Goal: Task Accomplishment & Management: Manage account settings

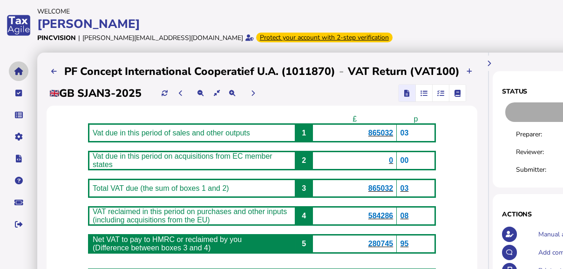
click at [21, 61] on icon "navigate application pages" at bounding box center [18, 71] width 9 height 0
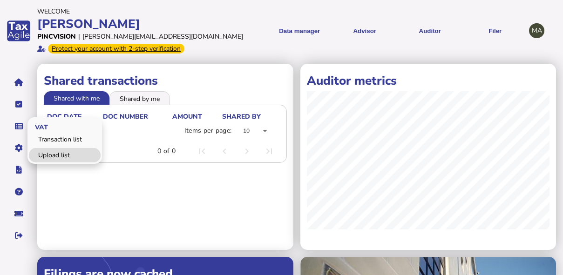
click at [54, 61] on link "Upload list" at bounding box center [65, 155] width 72 height 14
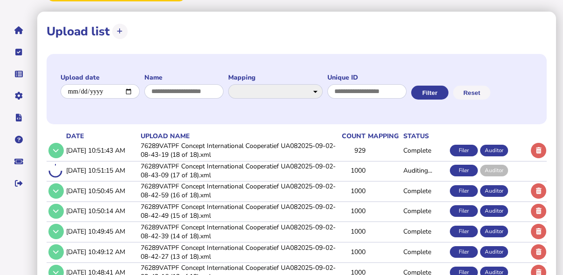
scroll to position [112, 0]
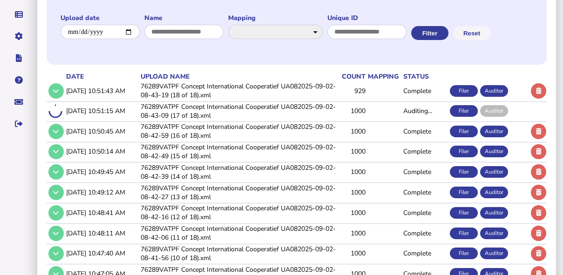
click at [195, 61] on td "76289VATPF Concept International Cooperatief UA082025-09-02-08-42-27 (13 of 18)…" at bounding box center [238, 192] width 199 height 19
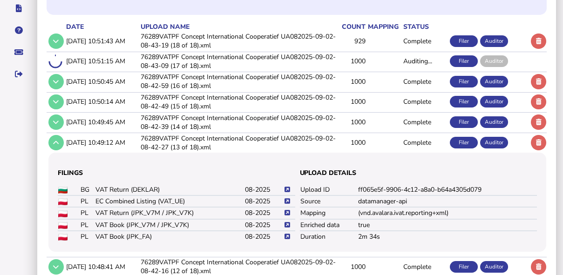
scroll to position [223, 0]
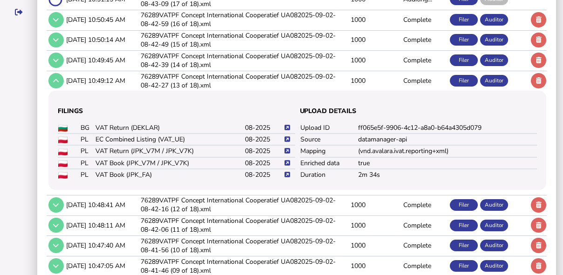
click at [243, 61] on icon at bounding box center [287, 151] width 6 height 6
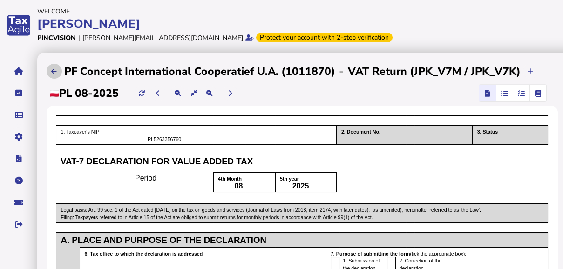
click at [58, 61] on button at bounding box center [54, 71] width 15 height 15
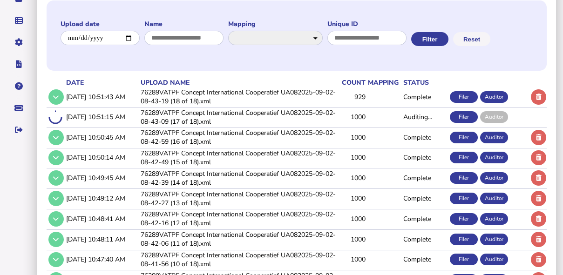
scroll to position [166, 0]
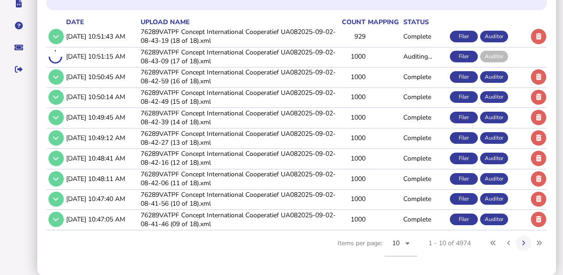
click at [185, 61] on td "76289VATPF Concept International Cooperatief UA082025-09-02-08-42-16 (12 of 18)…" at bounding box center [238, 158] width 199 height 19
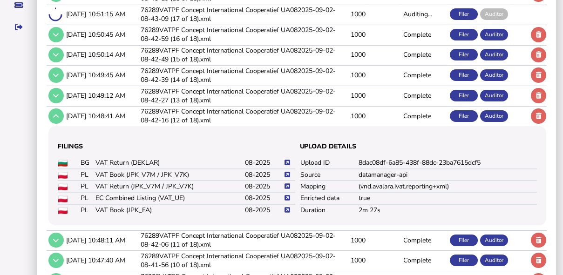
scroll to position [241, 0]
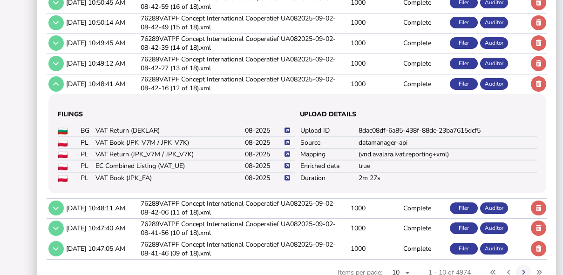
click at [243, 61] on icon at bounding box center [287, 166] width 6 height 6
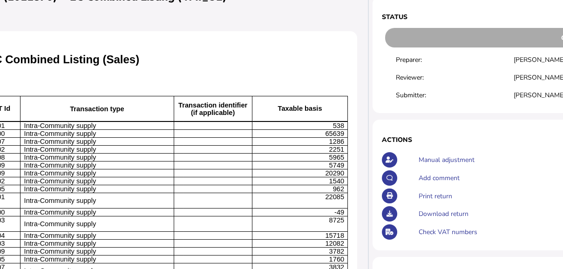
scroll to position [74, 283]
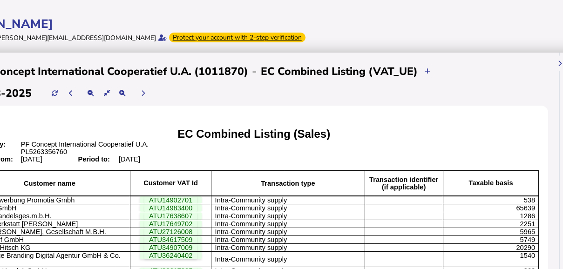
scroll to position [0, 33]
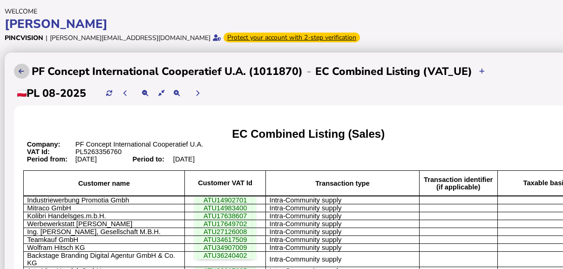
click at [26, 61] on button at bounding box center [21, 71] width 15 height 15
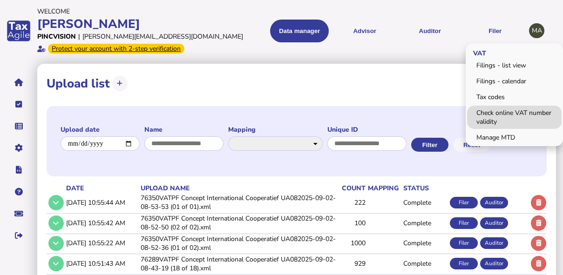
click at [243, 61] on link "Check online VAT number validity" at bounding box center [514, 117] width 95 height 23
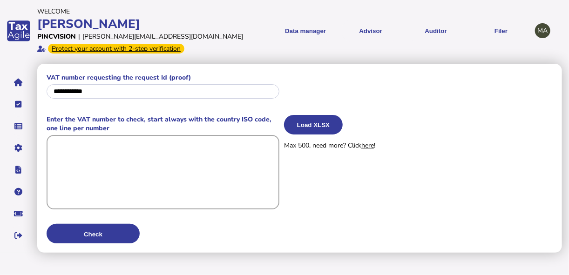
click at [162, 61] on textarea at bounding box center [163, 172] width 233 height 74
paste textarea "**********"
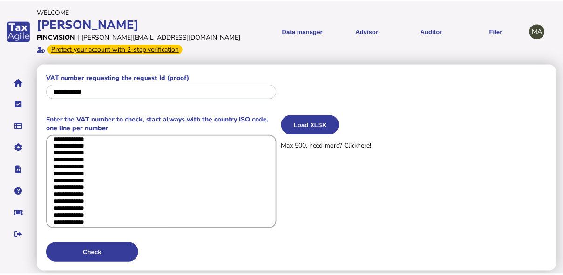
scroll to position [805, 0]
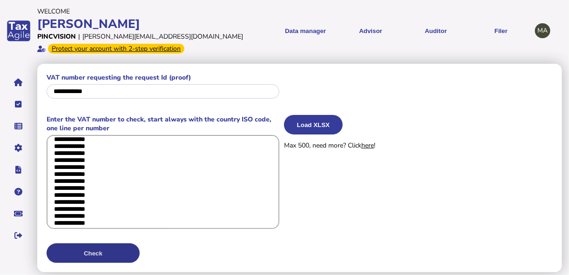
type textarea "**********"
click at [86, 61] on button "Check" at bounding box center [93, 254] width 93 height 20
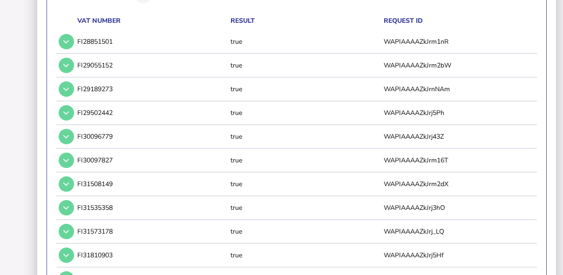
scroll to position [155, 0]
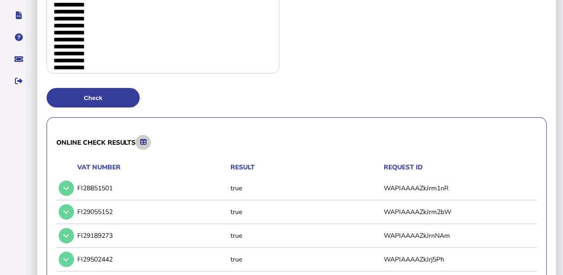
click at [145, 61] on icon at bounding box center [143, 142] width 6 height 6
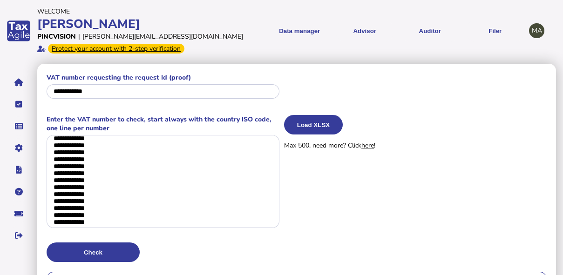
scroll to position [37, 0]
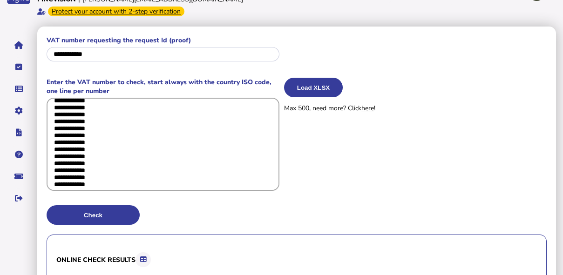
click at [137, 61] on textarea at bounding box center [163, 144] width 233 height 93
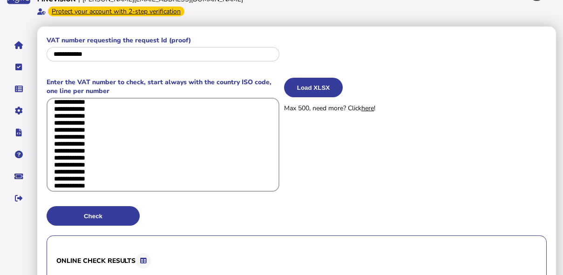
drag, startPoint x: 48, startPoint y: 102, endPoint x: 145, endPoint y: 207, distance: 142.3
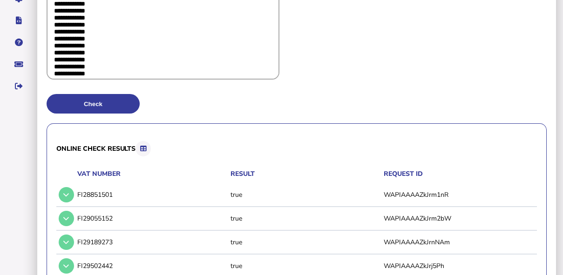
scroll to position [112, 0]
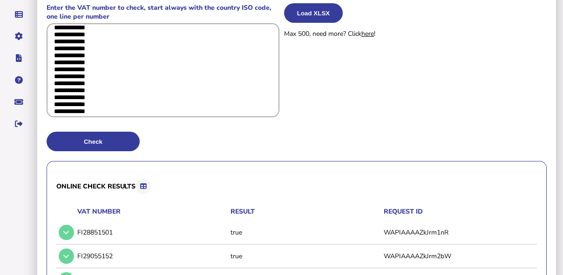
click at [169, 61] on textarea at bounding box center [163, 70] width 233 height 94
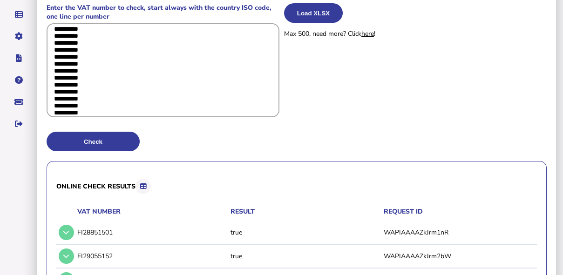
drag, startPoint x: 143, startPoint y: 110, endPoint x: 42, endPoint y: 11, distance: 141.6
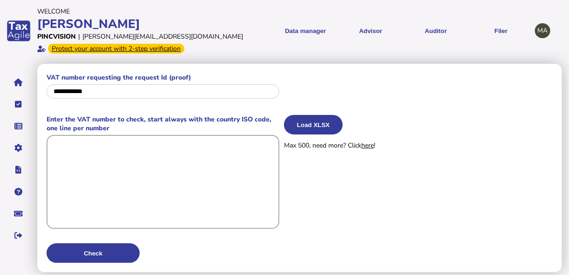
click at [80, 61] on textarea at bounding box center [163, 182] width 233 height 94
paste textarea "**********"
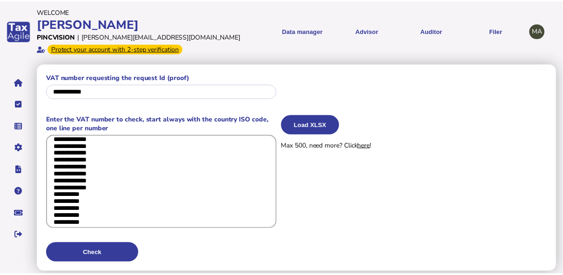
scroll to position [4380, 0]
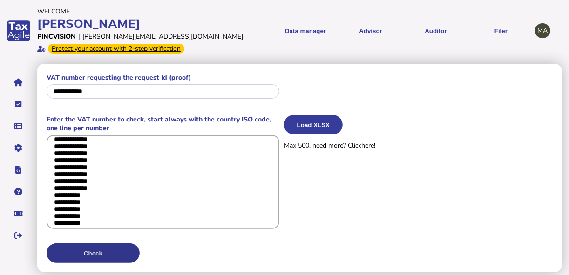
type textarea "**********"
click at [104, 61] on button "Check" at bounding box center [93, 254] width 93 height 20
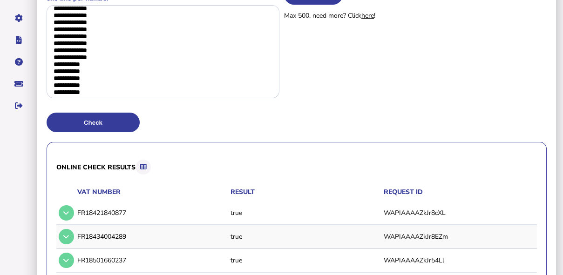
scroll to position [177, 0]
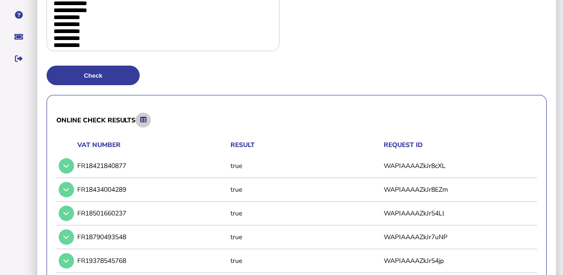
click at [142, 61] on icon at bounding box center [143, 120] width 6 height 6
click at [150, 47] on textarea at bounding box center [163, 4] width 233 height 93
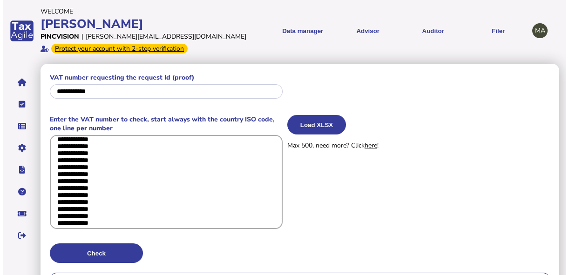
scroll to position [0, 0]
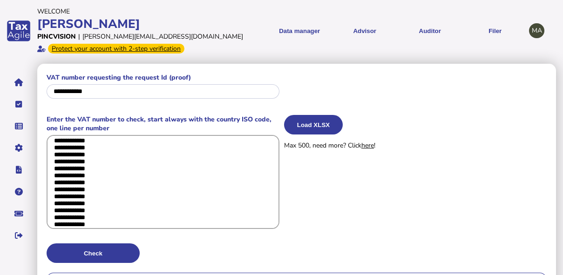
drag, startPoint x: 100, startPoint y: 219, endPoint x: 43, endPoint y: 98, distance: 134.1
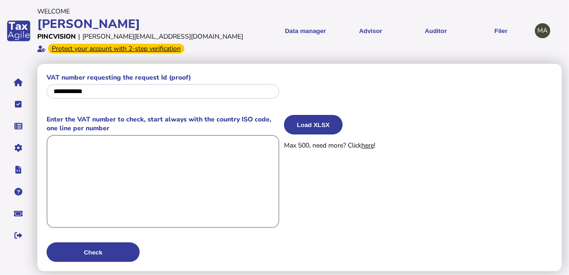
click at [103, 61] on textarea at bounding box center [163, 181] width 233 height 93
paste textarea "**********"
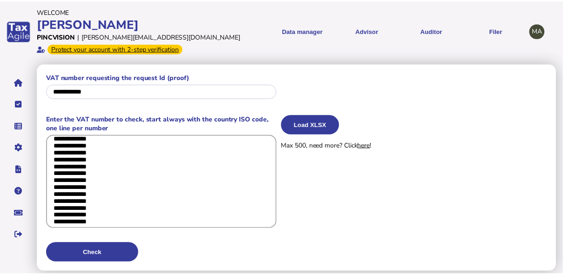
scroll to position [3486, 0]
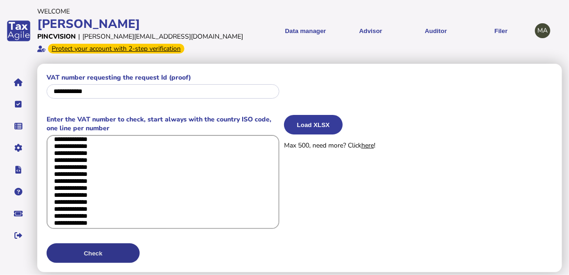
type textarea "**********"
click at [88, 61] on button "Check" at bounding box center [93, 254] width 93 height 20
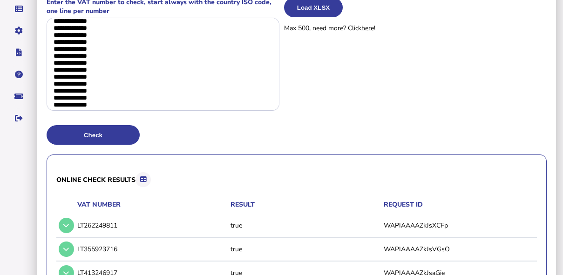
scroll to position [42, 0]
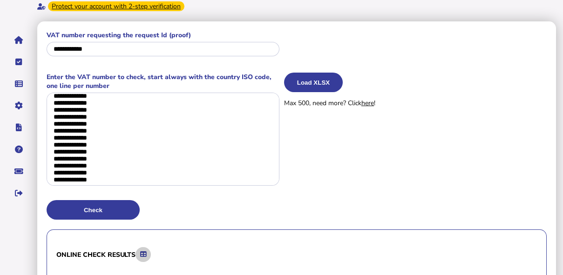
click at [145, 61] on icon at bounding box center [143, 254] width 6 height 6
click at [161, 61] on textarea at bounding box center [163, 139] width 233 height 93
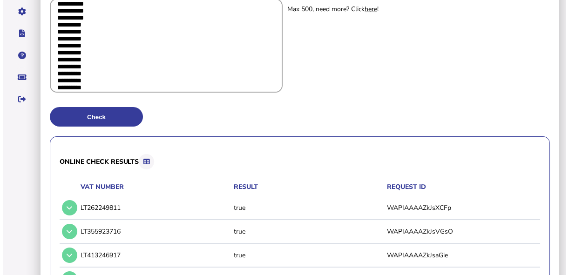
scroll to position [0, 0]
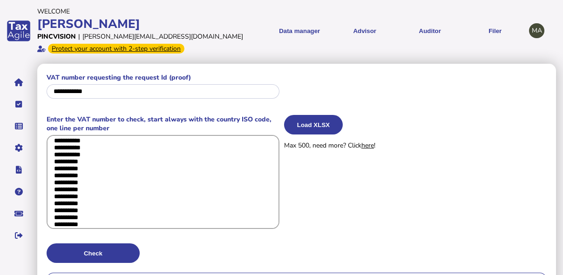
drag, startPoint x: 120, startPoint y: 74, endPoint x: 34, endPoint y: -28, distance: 132.8
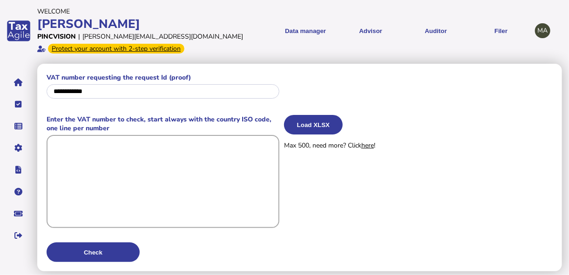
click at [157, 61] on textarea at bounding box center [163, 181] width 233 height 93
paste textarea "**********"
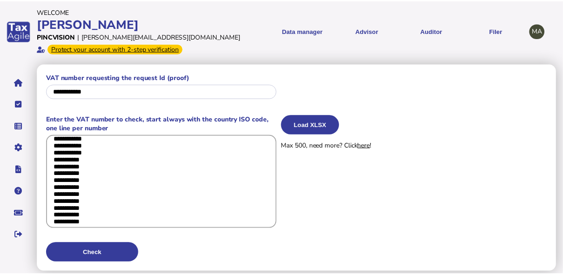
scroll to position [1850, 0]
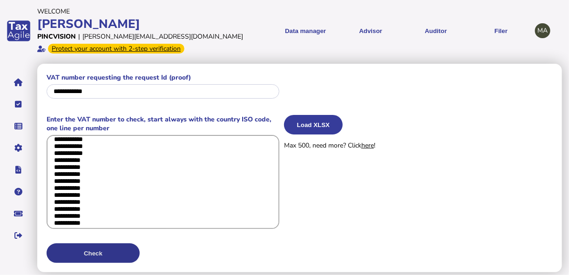
type textarea "**********"
click at [108, 61] on button "Check" at bounding box center [93, 254] width 93 height 20
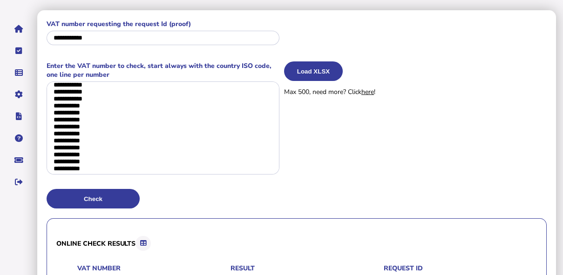
scroll to position [36, 0]
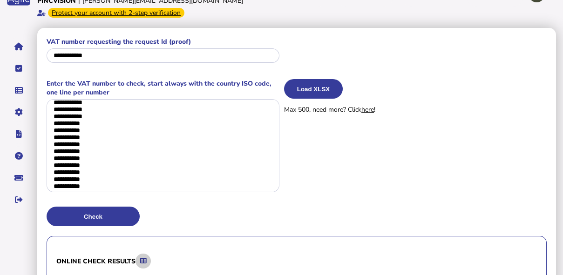
click at [148, 61] on button at bounding box center [142, 261] width 15 height 15
click at [243, 61] on div "Enter the VAT number to check, start always with the country ISO code, one line…" at bounding box center [297, 138] width 500 height 118
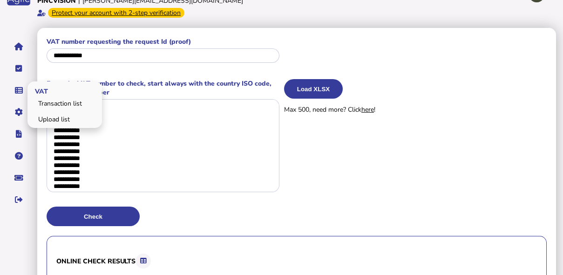
click at [46, 61] on link "Upload list" at bounding box center [65, 119] width 72 height 14
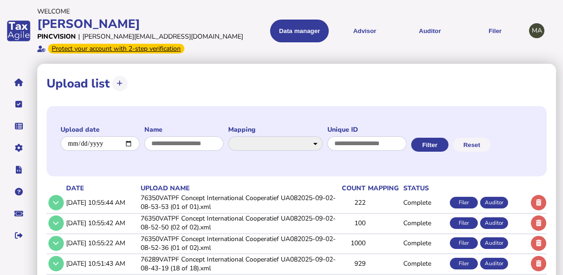
click at [222, 61] on td "76350VATPF Concept International Cooperatief UA082025-09-02-08-53-53 (01 of 01)…" at bounding box center [238, 202] width 199 height 19
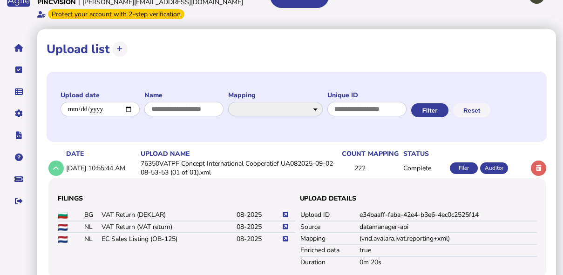
scroll to position [112, 0]
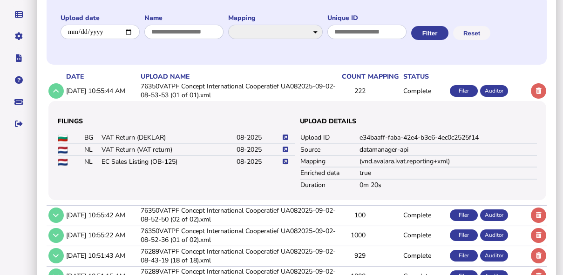
click at [243, 61] on icon at bounding box center [286, 162] width 6 height 6
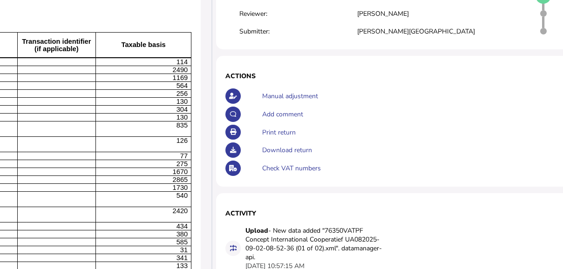
scroll to position [186, 434]
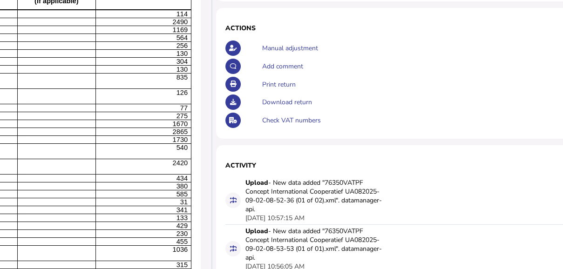
click at [243, 61] on div "Check VAT numbers" at bounding box center [431, 120] width 342 height 18
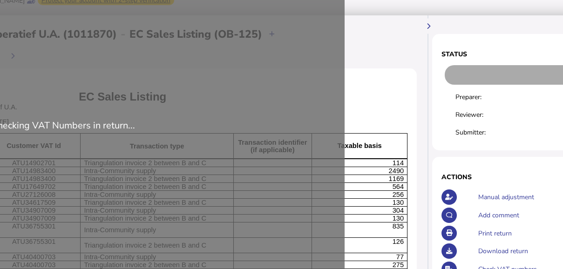
scroll to position [37, 200]
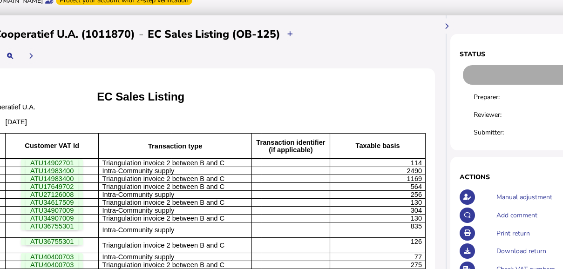
click at [93, 61] on p "EC Sales Listing" at bounding box center [140, 96] width 563 height 13
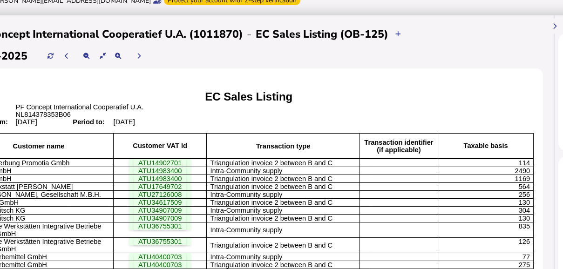
scroll to position [37, 0]
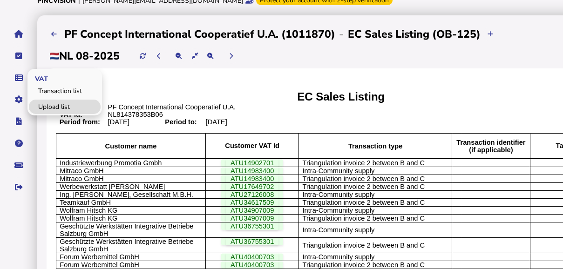
click at [49, 61] on link "Upload list" at bounding box center [65, 107] width 72 height 14
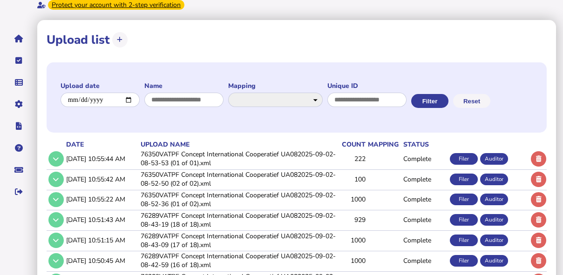
scroll to position [149, 0]
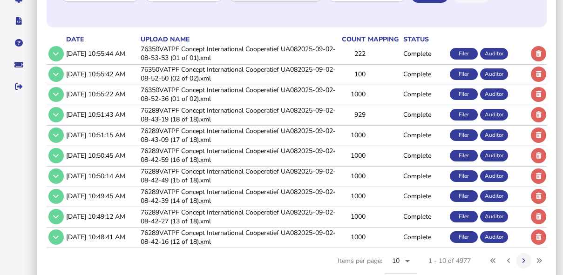
click at [243, 53] on button at bounding box center [538, 53] width 15 height 15
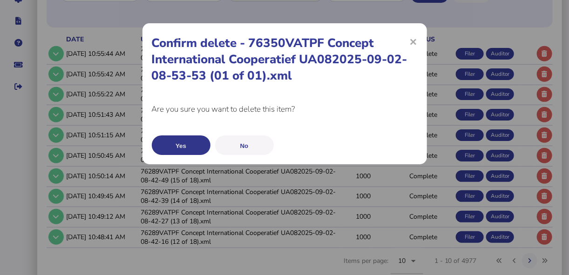
click at [193, 61] on button "Yes" at bounding box center [181, 145] width 59 height 20
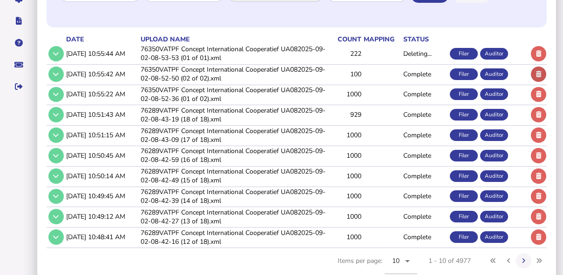
click at [243, 61] on button at bounding box center [538, 74] width 15 height 15
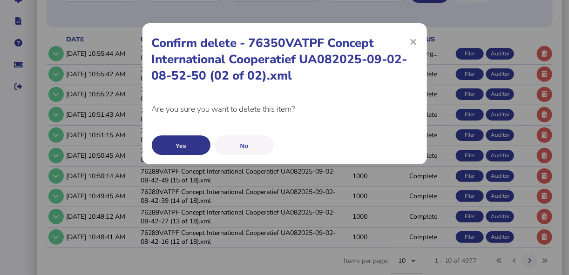
click at [167, 61] on button "Yes" at bounding box center [181, 145] width 59 height 20
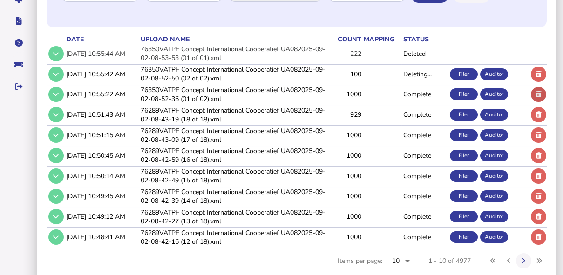
click at [243, 61] on icon at bounding box center [539, 94] width 6 height 6
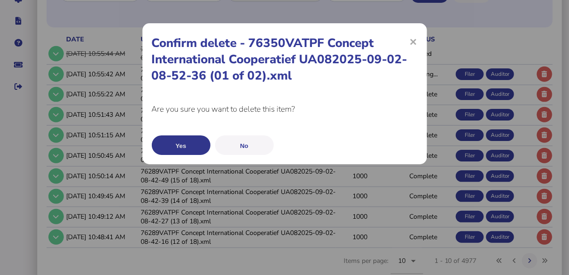
click at [185, 61] on button "Yes" at bounding box center [181, 145] width 59 height 20
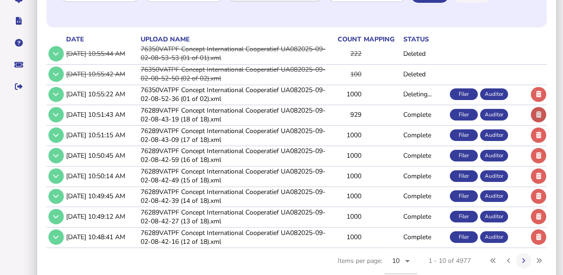
click at [243, 61] on icon at bounding box center [539, 115] width 6 height 6
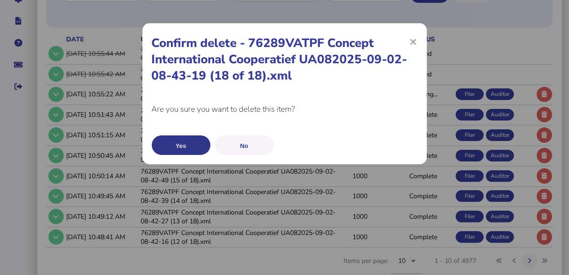
click at [203, 61] on button "Yes" at bounding box center [181, 145] width 59 height 20
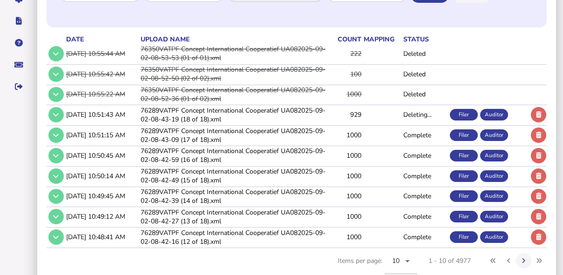
click at [243, 61] on button at bounding box center [538, 135] width 15 height 15
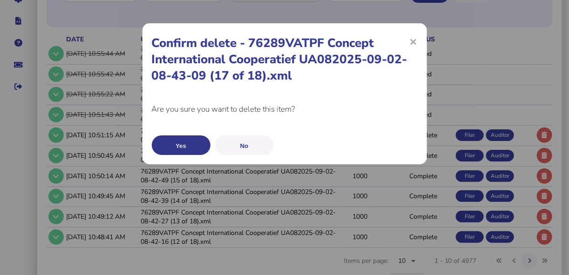
click at [196, 61] on button "Yes" at bounding box center [181, 145] width 59 height 20
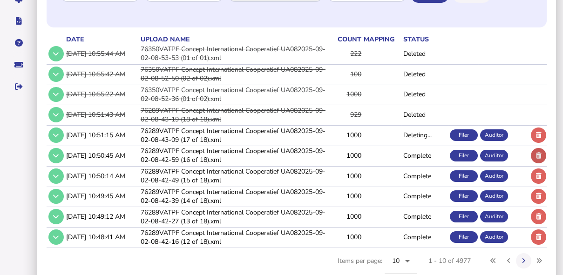
click at [243, 61] on icon at bounding box center [539, 156] width 6 height 6
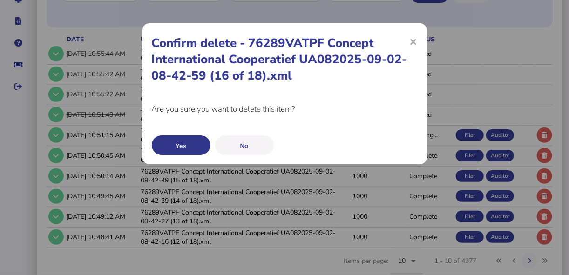
click at [182, 61] on button "Yes" at bounding box center [181, 145] width 59 height 20
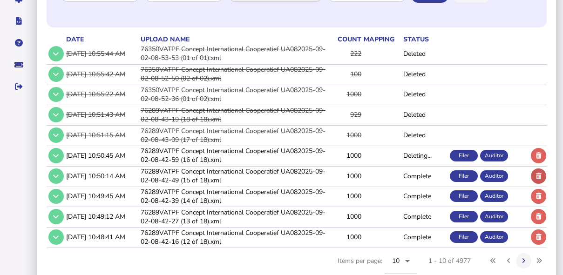
click at [243, 61] on button at bounding box center [538, 176] width 15 height 15
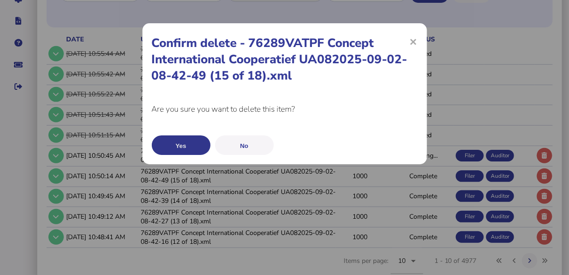
click at [197, 61] on button "Yes" at bounding box center [181, 145] width 59 height 20
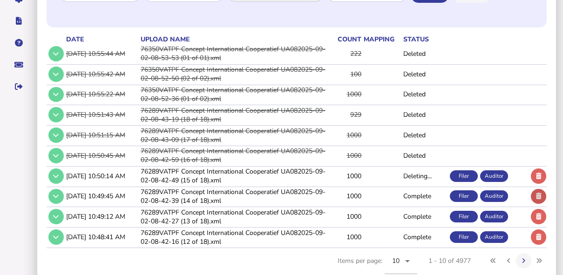
click at [243, 61] on button at bounding box center [538, 196] width 15 height 15
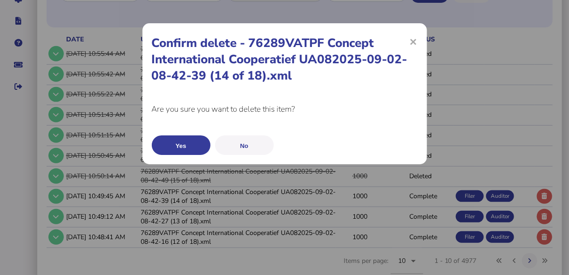
click at [199, 61] on button "Yes" at bounding box center [181, 145] width 59 height 20
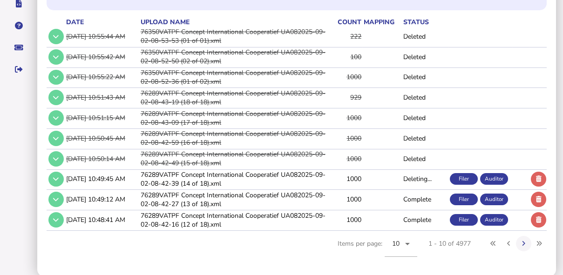
scroll to position [166, 0]
click at [243, 61] on icon at bounding box center [539, 179] width 6 height 6
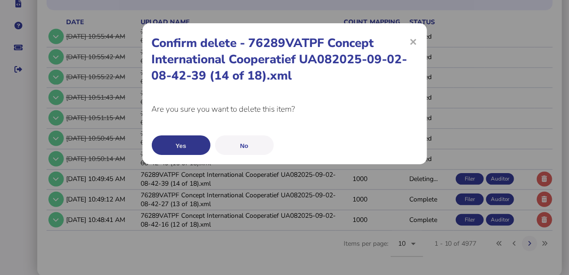
click at [204, 61] on button "Yes" at bounding box center [181, 145] width 59 height 20
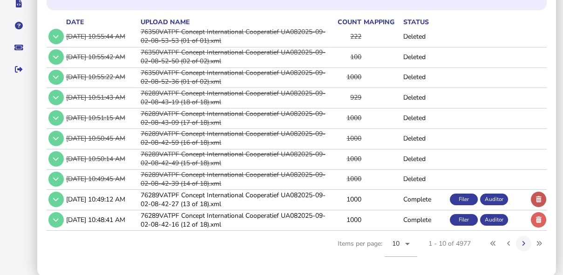
click at [243, 61] on icon at bounding box center [539, 199] width 6 height 6
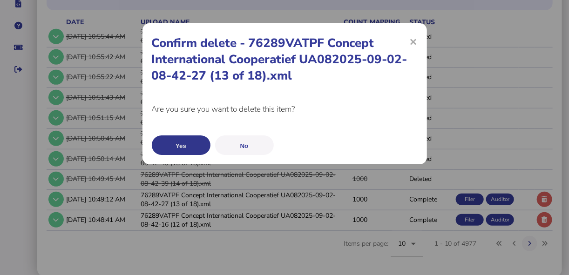
click at [179, 61] on button "Yes" at bounding box center [181, 145] width 59 height 20
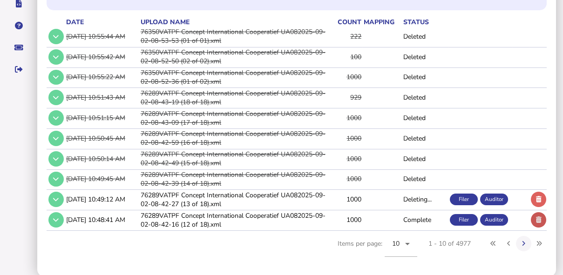
click at [243, 61] on icon at bounding box center [539, 220] width 6 height 6
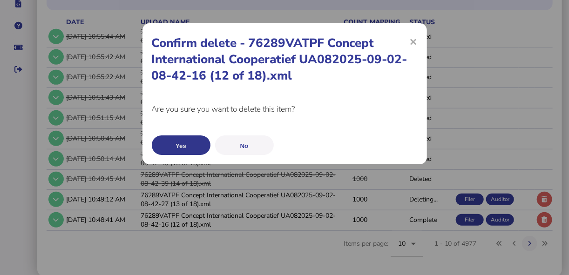
click at [191, 61] on button "Yes" at bounding box center [181, 145] width 59 height 20
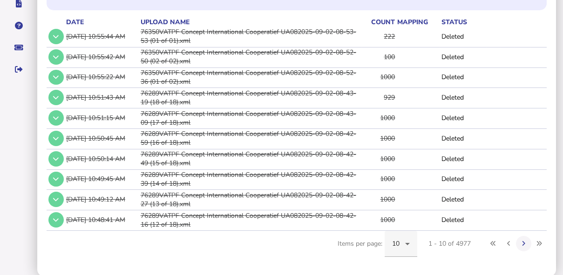
click at [243, 61] on div "10" at bounding box center [398, 243] width 13 height 11
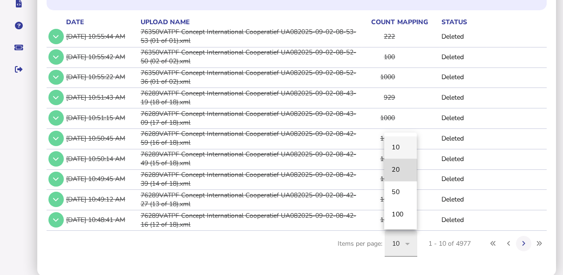
click at [243, 61] on mat-option "20" at bounding box center [400, 170] width 33 height 22
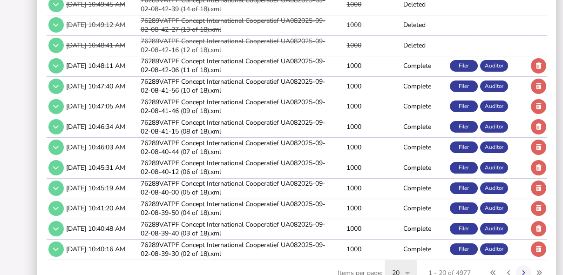
scroll to position [369, 0]
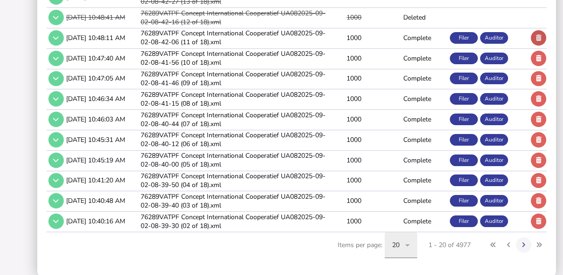
click at [243, 37] on icon at bounding box center [539, 38] width 6 height 6
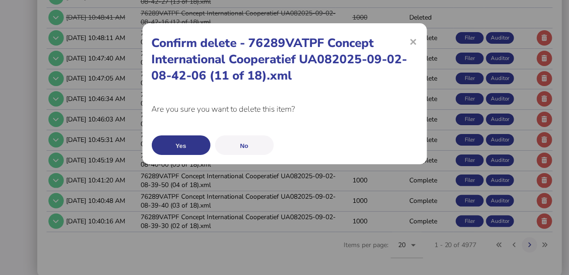
click at [204, 61] on button "Yes" at bounding box center [181, 145] width 59 height 20
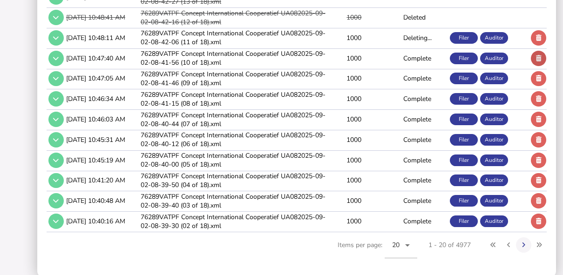
click at [243, 56] on icon at bounding box center [539, 58] width 6 height 6
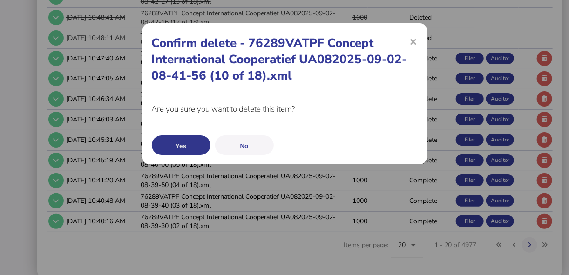
click at [196, 61] on button "Yes" at bounding box center [181, 145] width 59 height 20
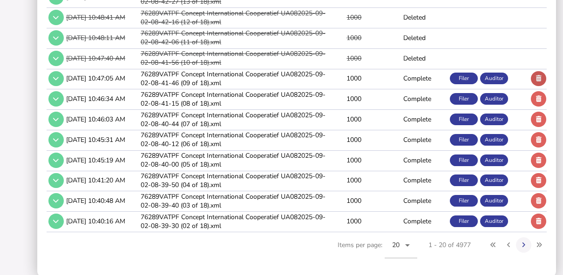
click at [243, 61] on icon at bounding box center [539, 78] width 6 height 6
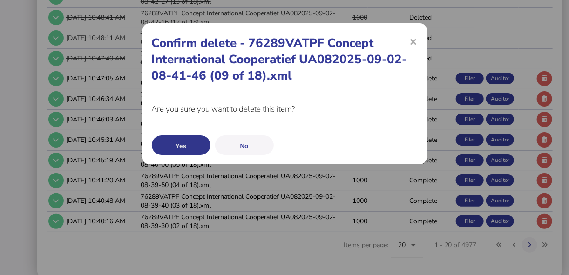
click at [194, 61] on button "Yes" at bounding box center [181, 145] width 59 height 20
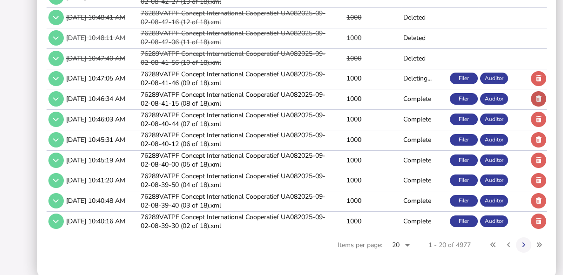
click at [243, 61] on icon at bounding box center [539, 99] width 6 height 6
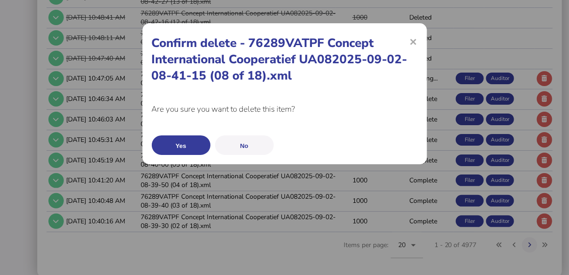
click at [190, 61] on button "Yes" at bounding box center [181, 145] width 59 height 20
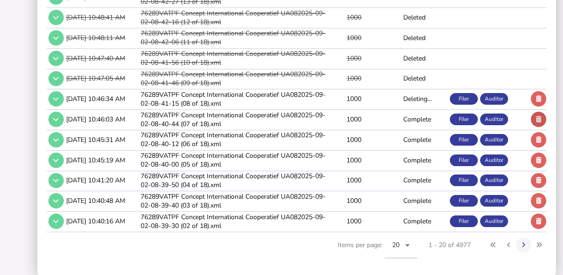
click at [243, 61] on icon at bounding box center [539, 119] width 6 height 6
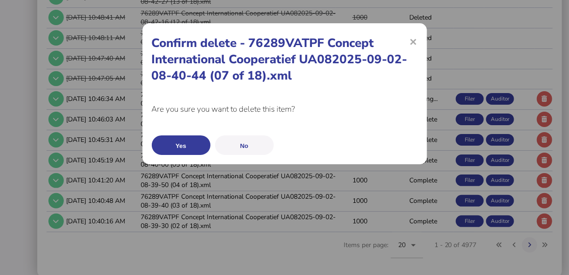
click at [174, 61] on div "× Confirm delete - 76289VATPF Concept International Cooperatief UA082025-09-02-…" at bounding box center [284, 93] width 284 height 141
click at [175, 61] on button "Yes" at bounding box center [181, 145] width 59 height 20
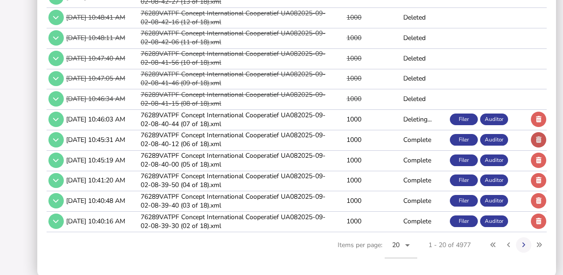
click at [243, 61] on button at bounding box center [538, 139] width 15 height 15
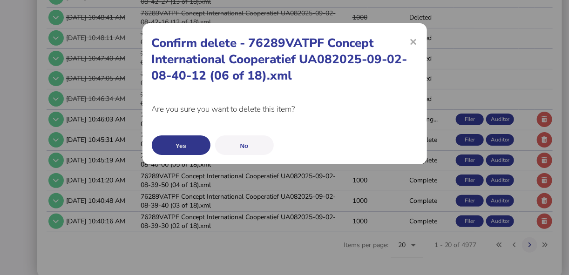
click at [188, 61] on button "Yes" at bounding box center [181, 145] width 59 height 20
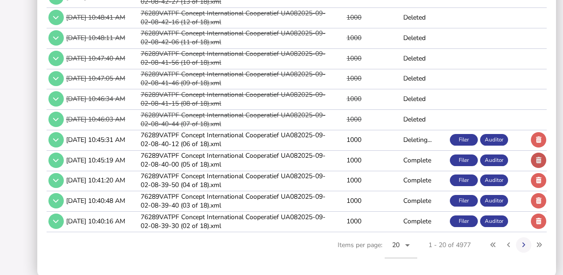
click at [243, 61] on button at bounding box center [538, 160] width 15 height 15
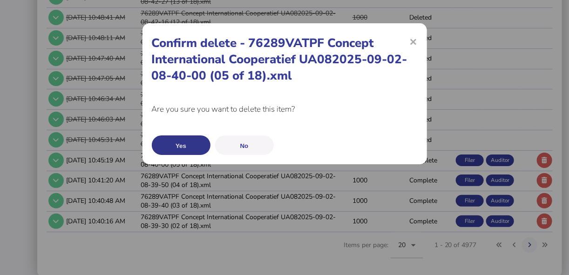
click at [194, 61] on button "Yes" at bounding box center [181, 145] width 59 height 20
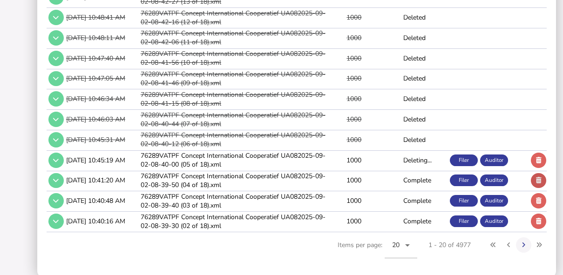
click at [243, 61] on button at bounding box center [538, 180] width 15 height 15
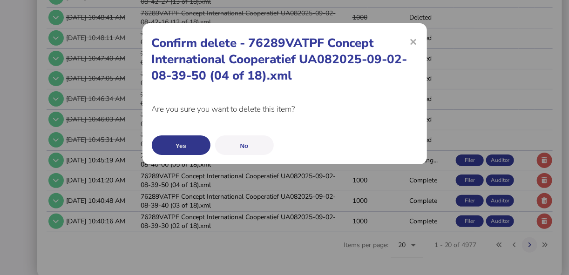
click at [200, 61] on button "Yes" at bounding box center [181, 145] width 59 height 20
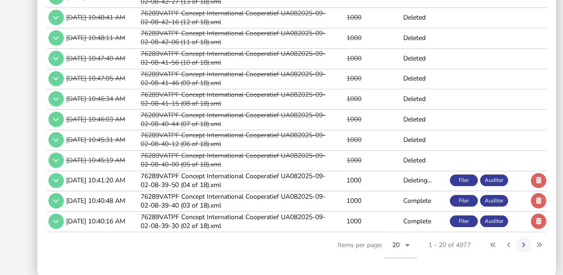
drag, startPoint x: 537, startPoint y: 179, endPoint x: 519, endPoint y: 181, distance: 18.3
click at [243, 61] on icon at bounding box center [539, 180] width 6 height 6
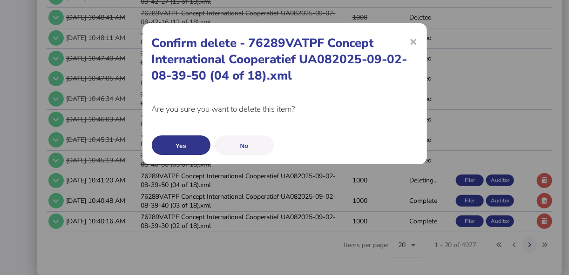
click at [187, 61] on button "Yes" at bounding box center [181, 145] width 59 height 20
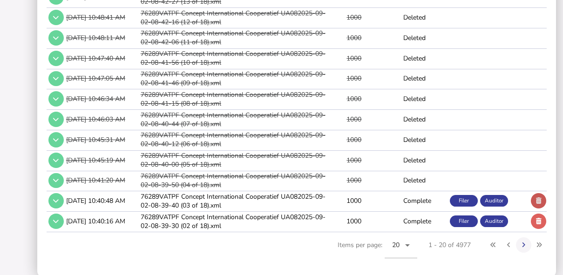
click at [243, 61] on icon at bounding box center [539, 201] width 6 height 6
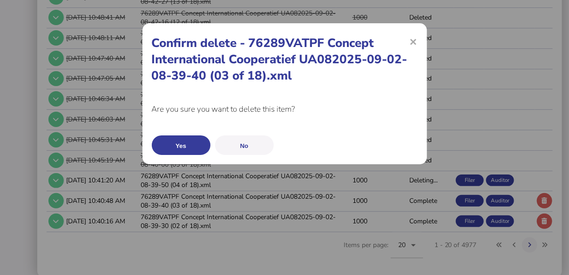
click at [179, 61] on button "Yes" at bounding box center [181, 145] width 59 height 20
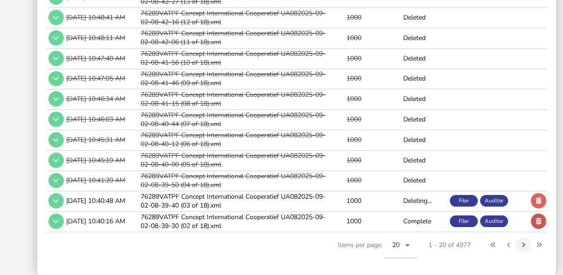
click at [243, 61] on button at bounding box center [538, 221] width 15 height 15
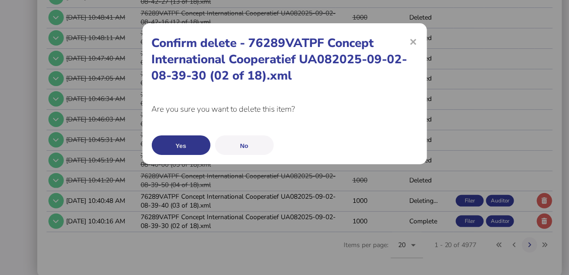
click at [192, 61] on button "Yes" at bounding box center [181, 145] width 59 height 20
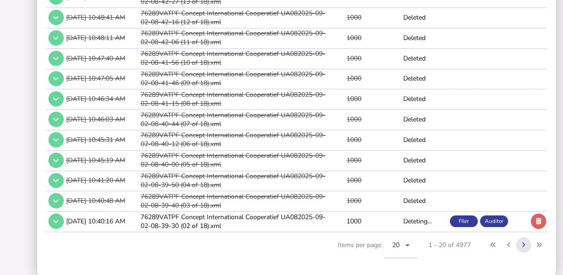
click at [243, 61] on icon at bounding box center [523, 245] width 3 height 6
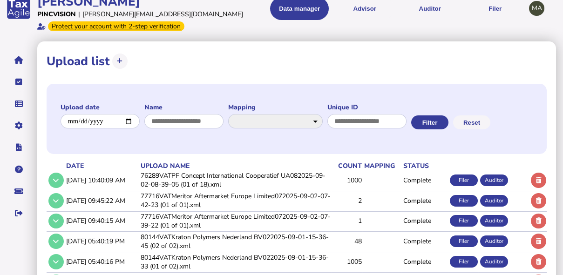
scroll to position [0, 0]
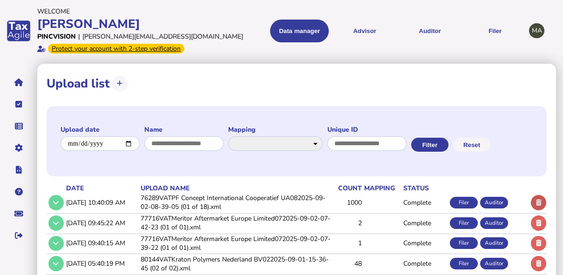
click at [243, 61] on icon at bounding box center [539, 203] width 6 height 6
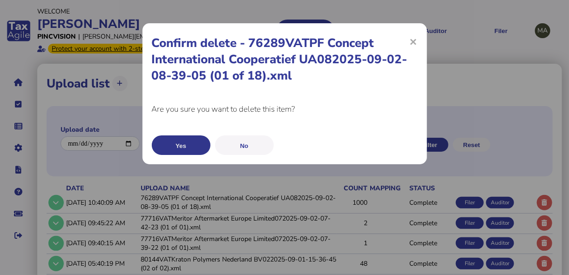
click at [174, 61] on button "Yes" at bounding box center [181, 145] width 59 height 20
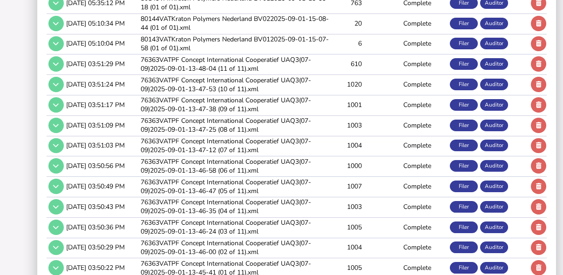
scroll to position [369, 0]
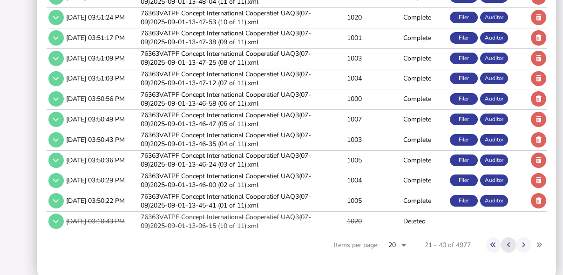
click at [243, 61] on icon at bounding box center [508, 245] width 3 height 6
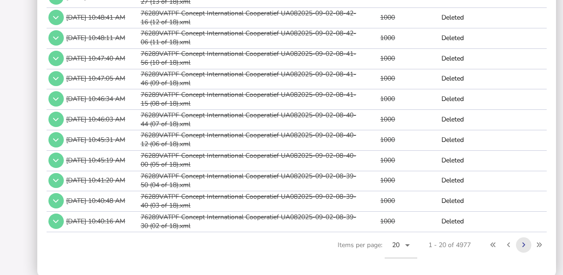
click at [243, 61] on button at bounding box center [523, 244] width 15 height 15
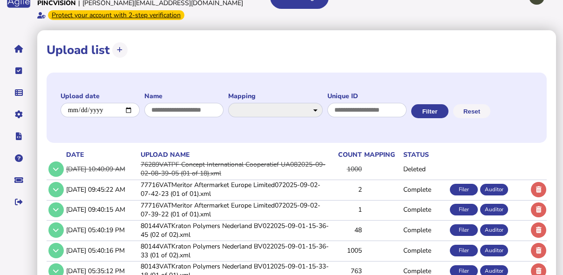
scroll to position [34, 0]
